Goal: Task Accomplishment & Management: Manage account settings

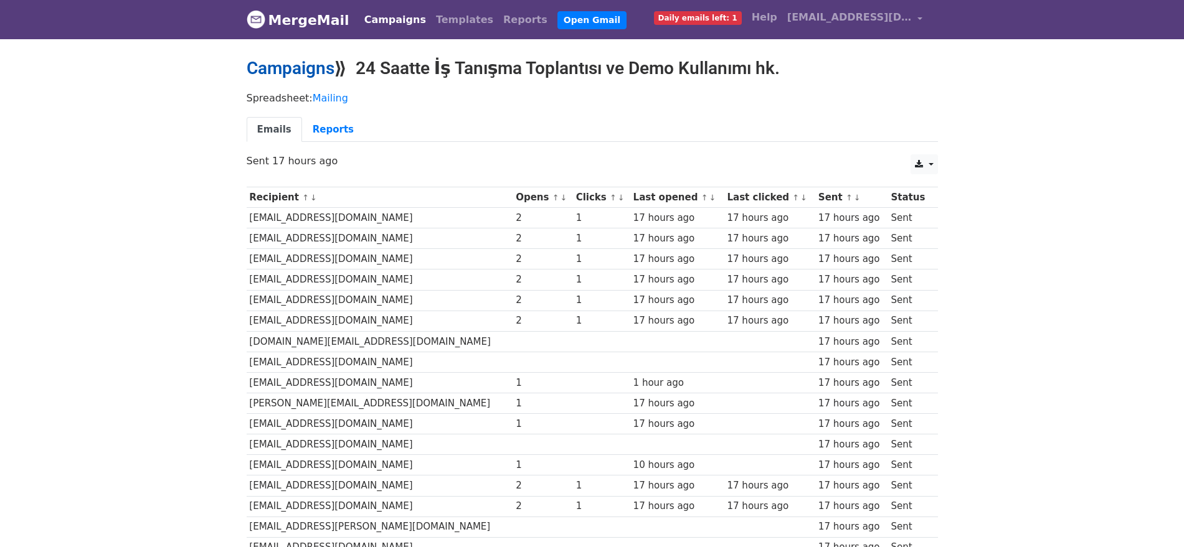
click at [289, 65] on link "Campaigns" at bounding box center [291, 68] width 88 height 21
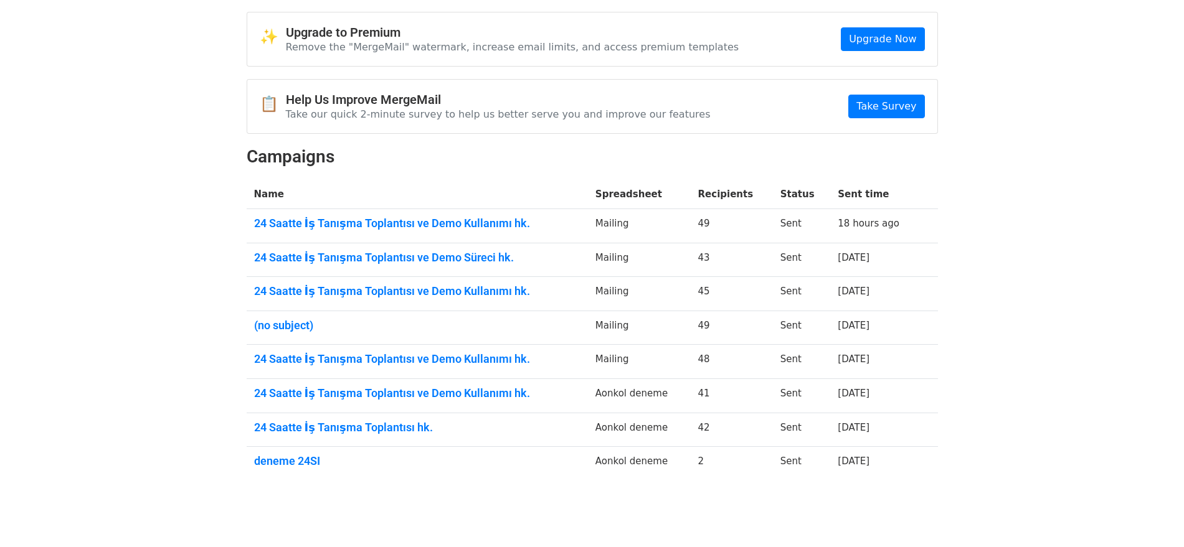
scroll to position [90, 0]
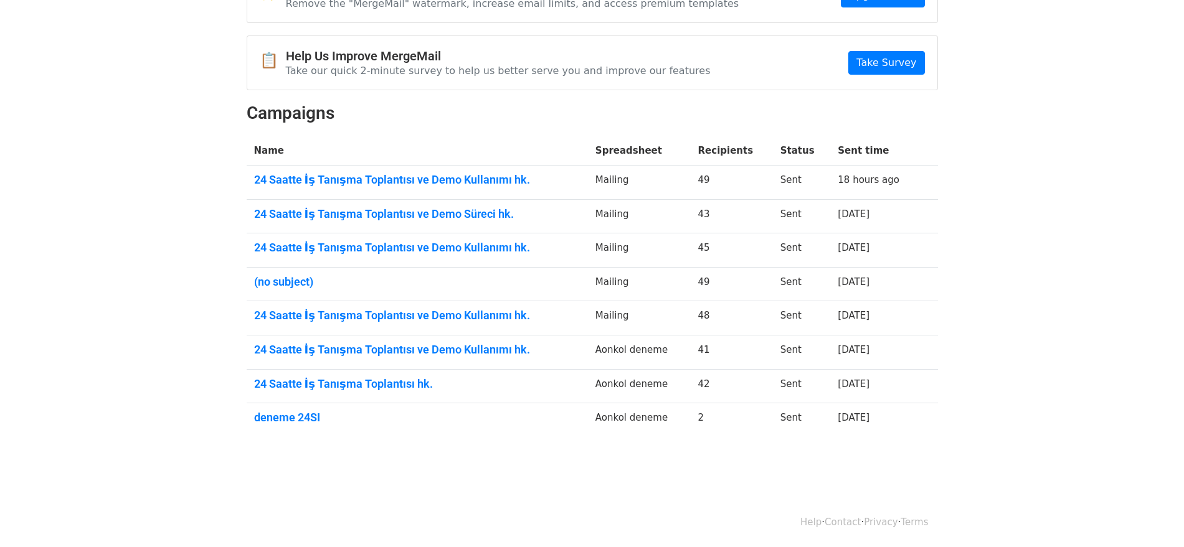
click at [434, 322] on td "24 Saatte İş Tanışma Toplantısı ve Demo Kullanımı hk." at bounding box center [417, 318] width 341 height 34
click at [434, 323] on td "24 Saatte İş Tanışma Toplantısı ve Demo Kullanımı hk." at bounding box center [417, 318] width 341 height 34
click at [433, 309] on link "24 Saatte İş Tanışma Toplantısı ve Demo Kullanımı hk." at bounding box center [417, 316] width 326 height 14
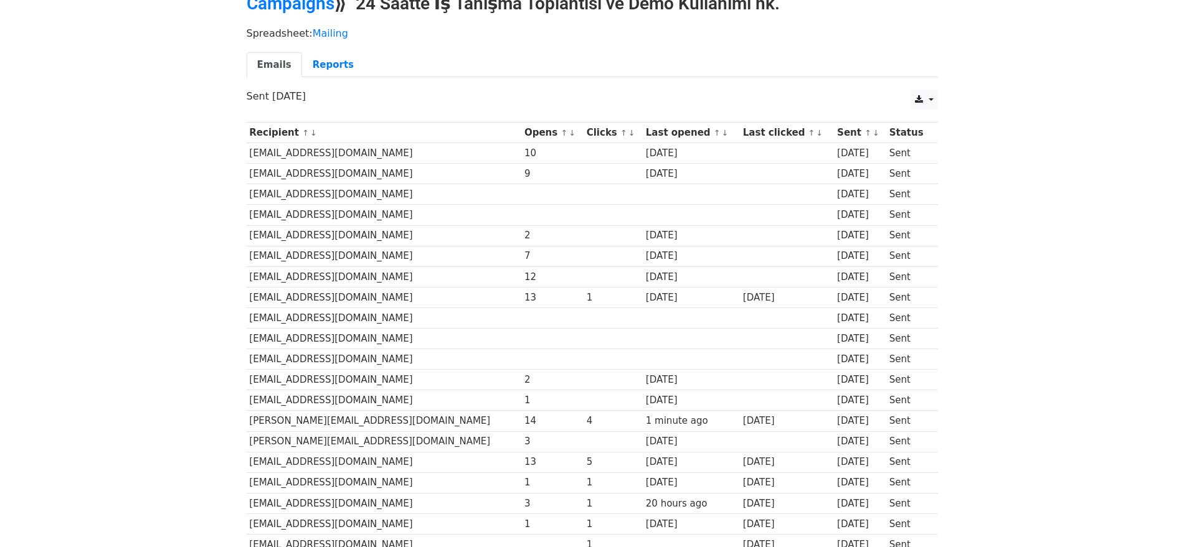
scroll to position [156, 0]
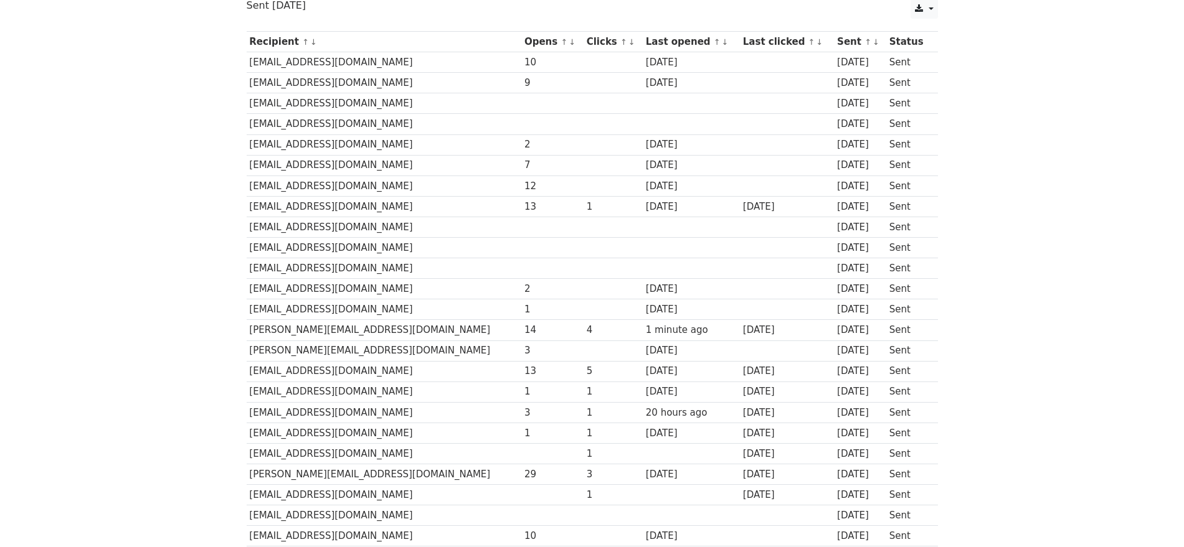
click at [328, 372] on td "handan.battal@tppd.com.tr" at bounding box center [384, 371] width 275 height 21
copy tr "handan.battal@tppd.com.tr"
click at [427, 200] on td "sevcan.ince@methodresearchcompany.com.tr" at bounding box center [384, 206] width 275 height 21
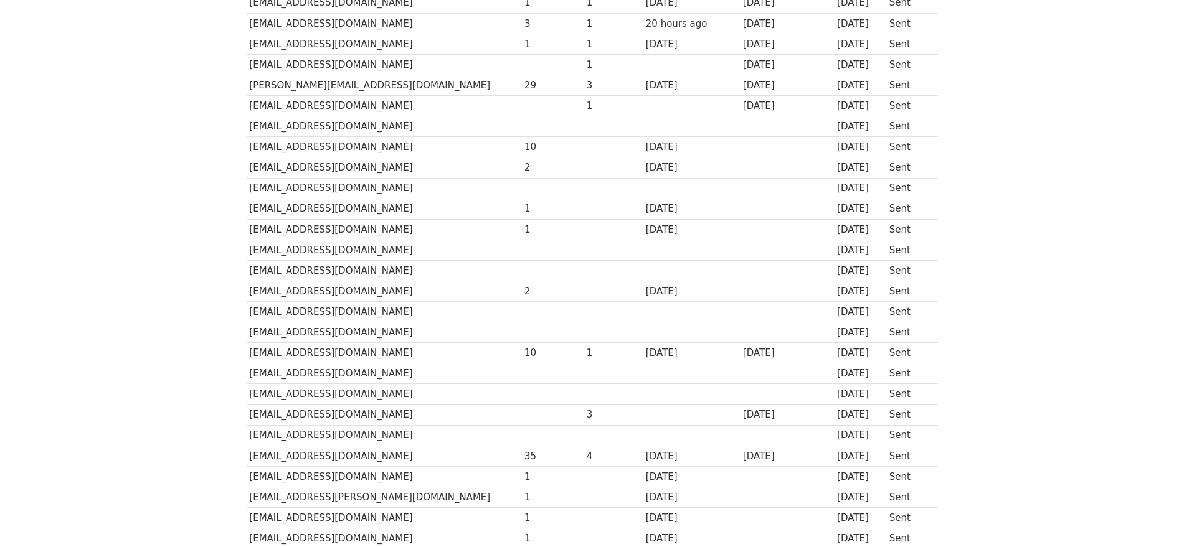
scroll to position [760, 0]
